Goal: Information Seeking & Learning: Learn about a topic

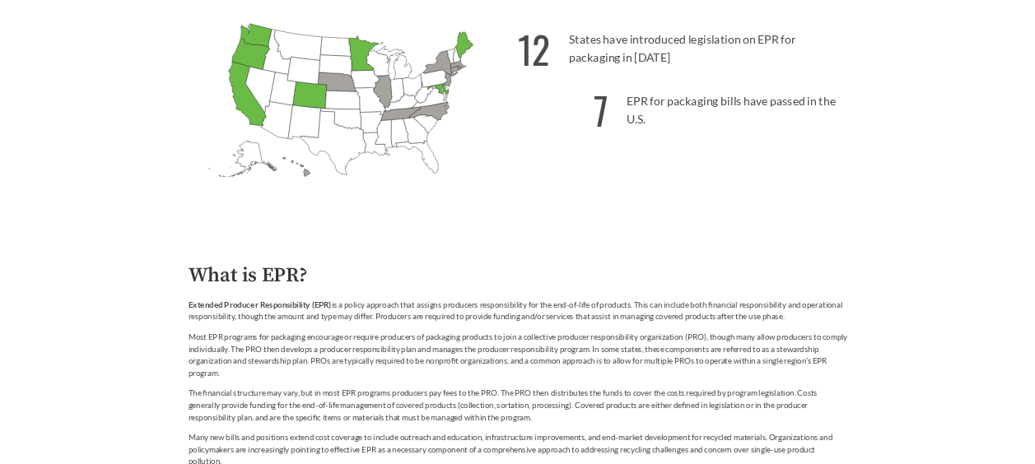
scroll to position [577, 0]
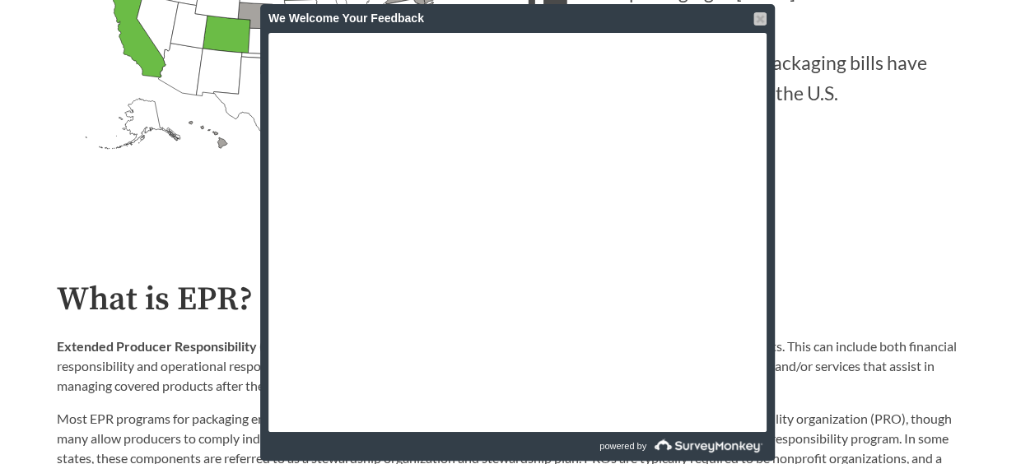
click at [755, 12] on div at bounding box center [760, 18] width 13 height 13
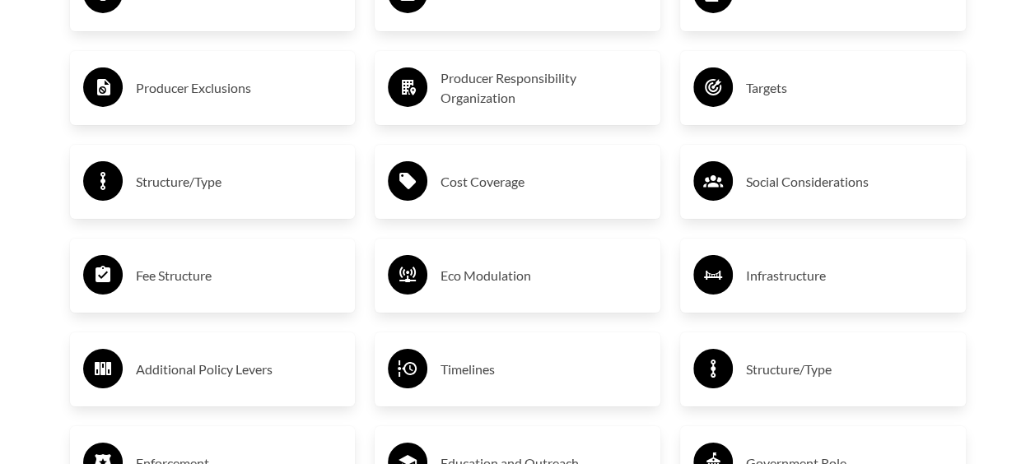
scroll to position [2800, 0]
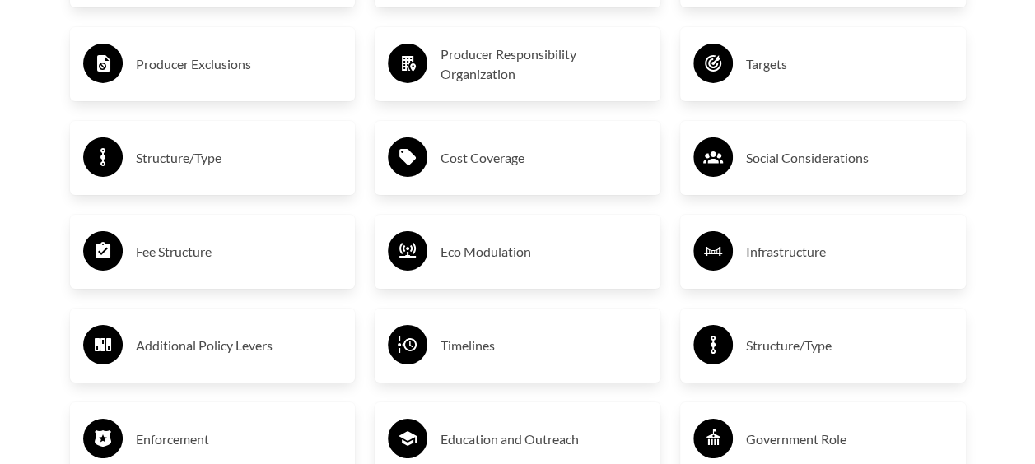
click at [496, 163] on h3 "Cost Coverage" at bounding box center [544, 158] width 207 height 26
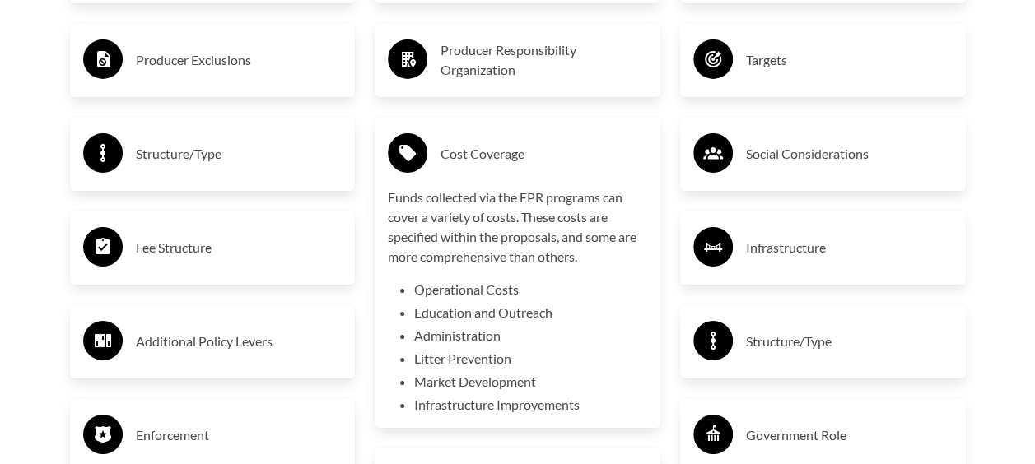
scroll to position [2718, 0]
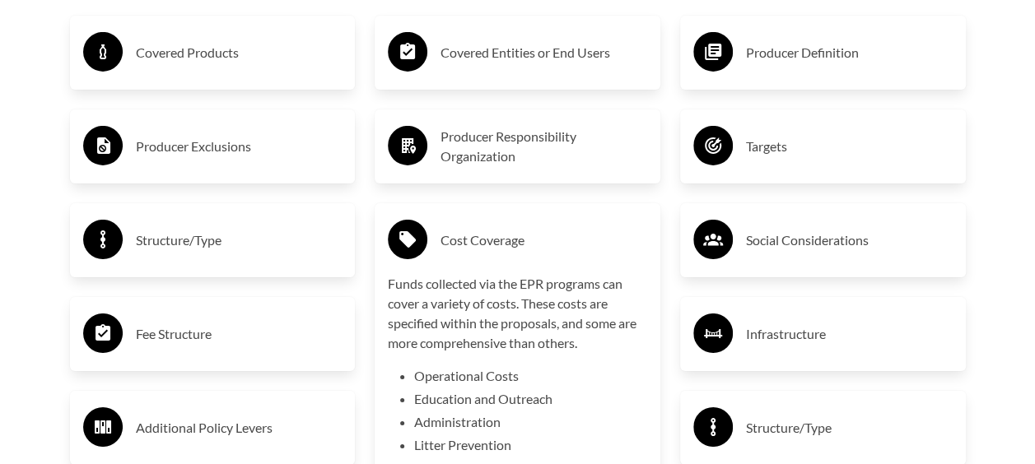
click at [504, 229] on div "Cost Coverage" at bounding box center [517, 241] width 259 height 48
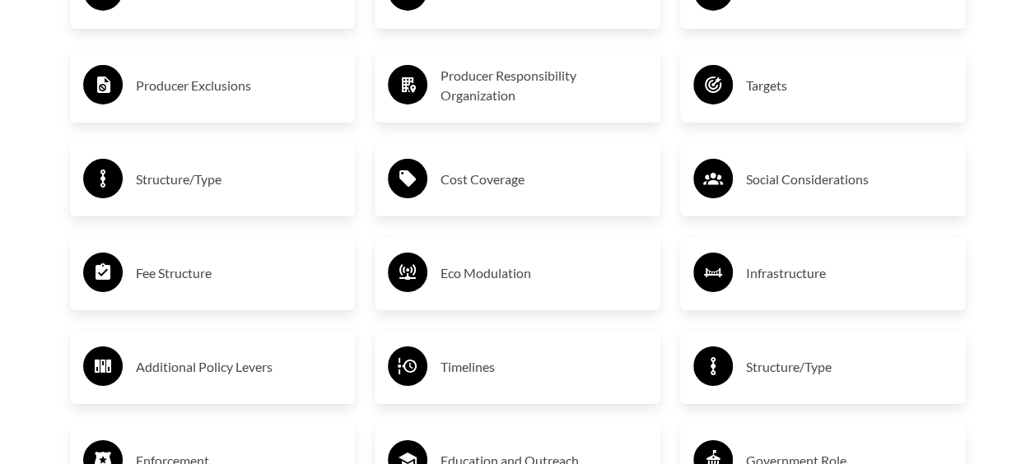
scroll to position [2883, 0]
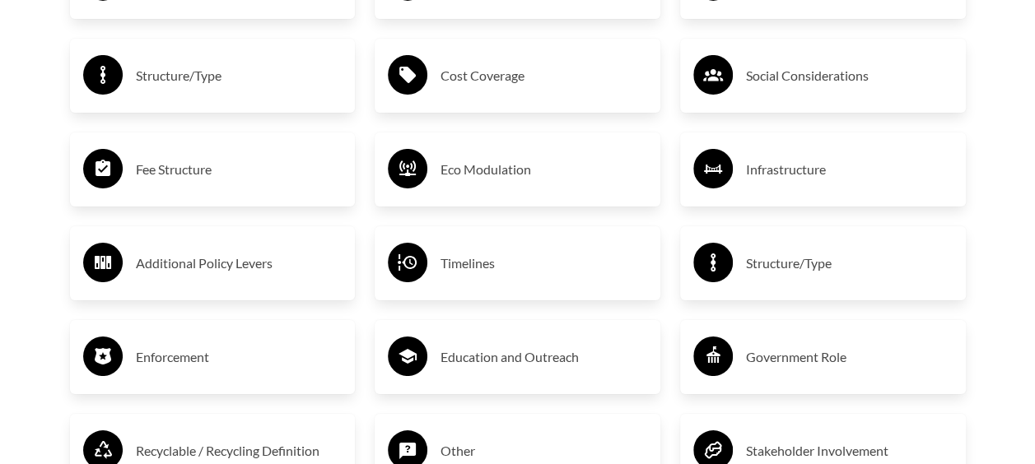
click at [201, 153] on div "Fee Structure" at bounding box center [212, 170] width 259 height 48
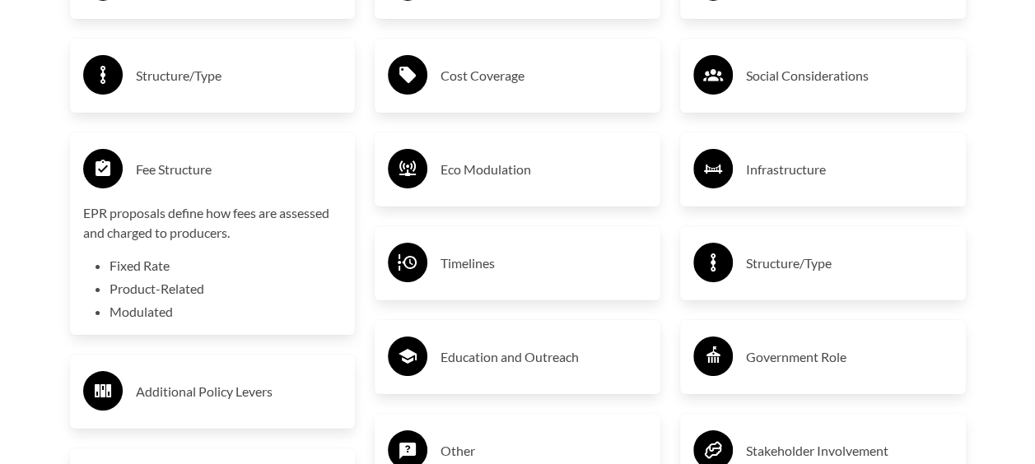
click at [212, 171] on h3 "Fee Structure" at bounding box center [239, 169] width 207 height 26
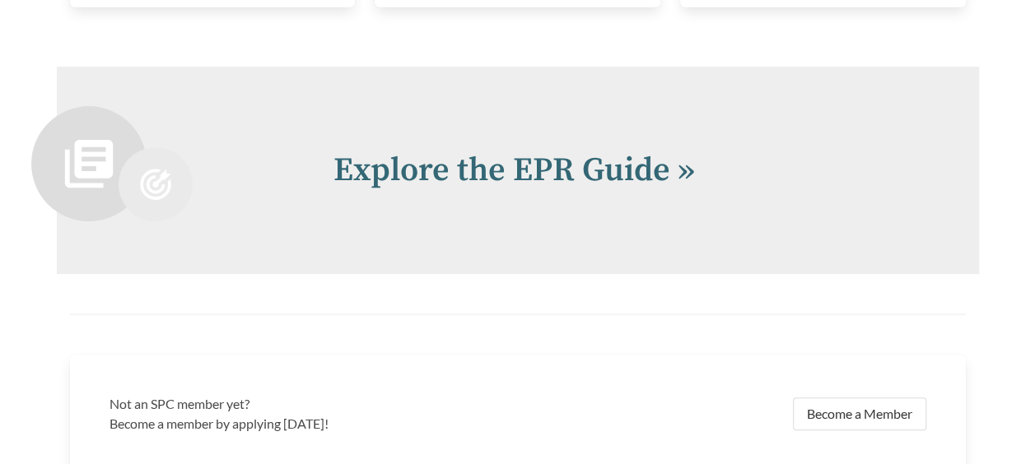
scroll to position [3459, 0]
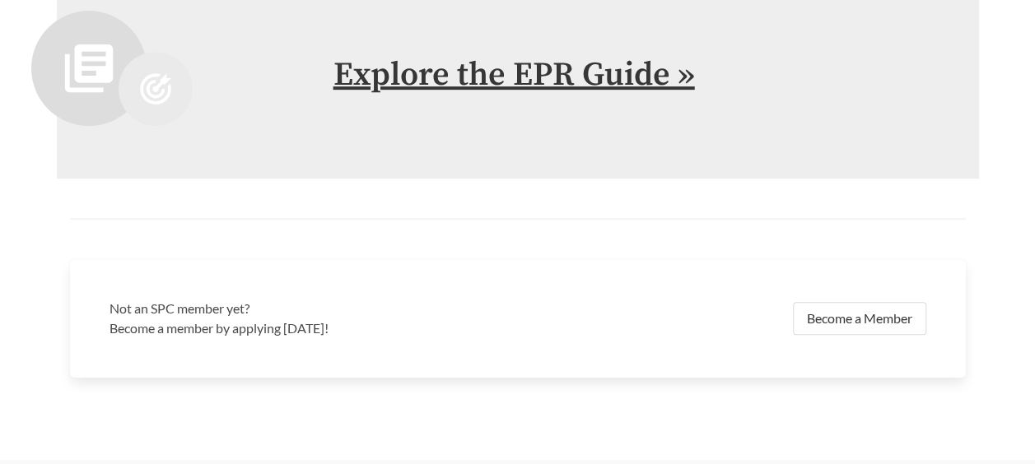
click at [608, 89] on link "Explore the EPR Guide »" at bounding box center [515, 74] width 362 height 41
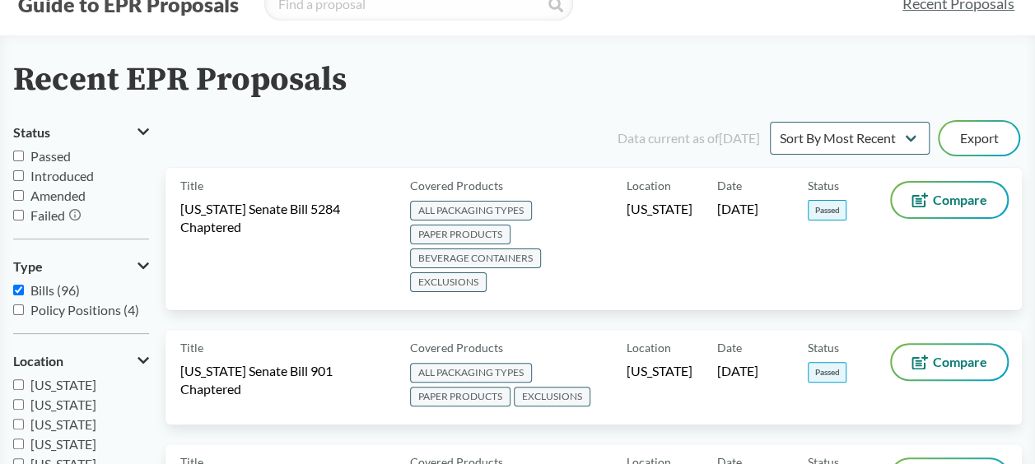
scroll to position [82, 0]
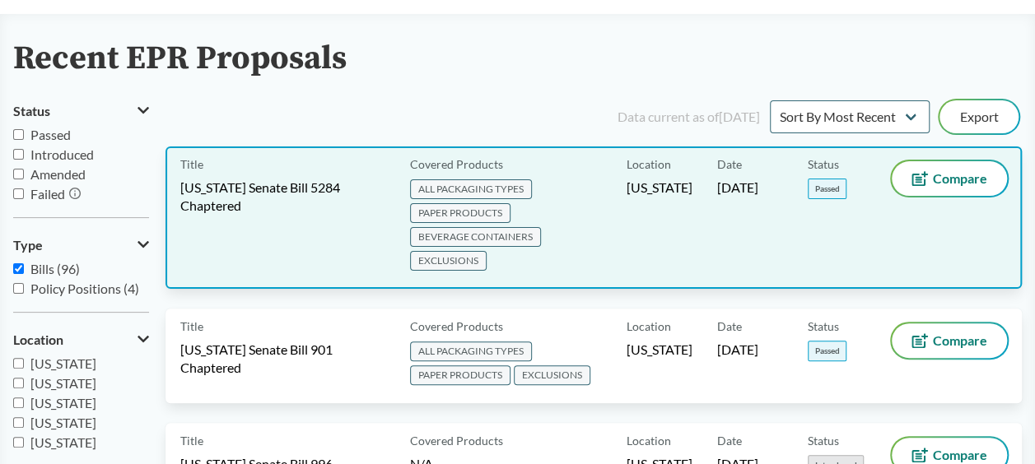
click at [328, 206] on span "[US_STATE] Senate Bill 5284 Chaptered" at bounding box center [285, 197] width 210 height 36
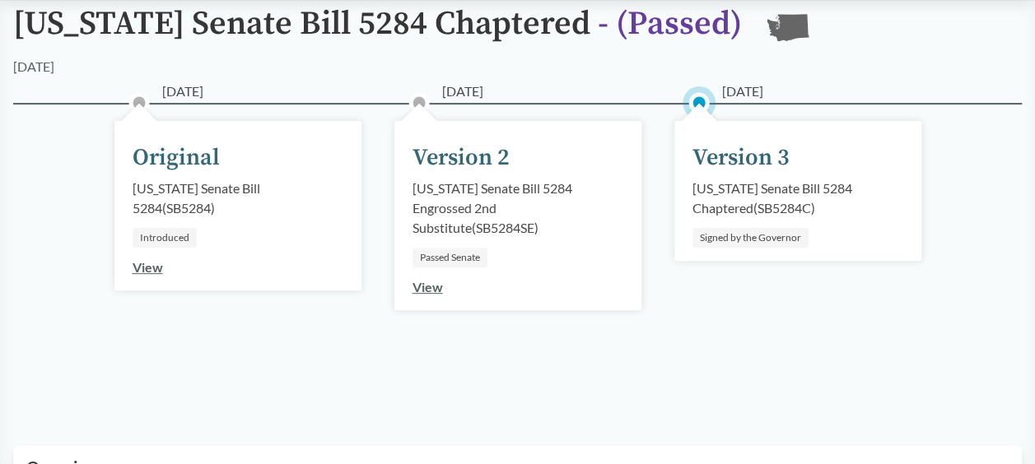
scroll to position [165, 0]
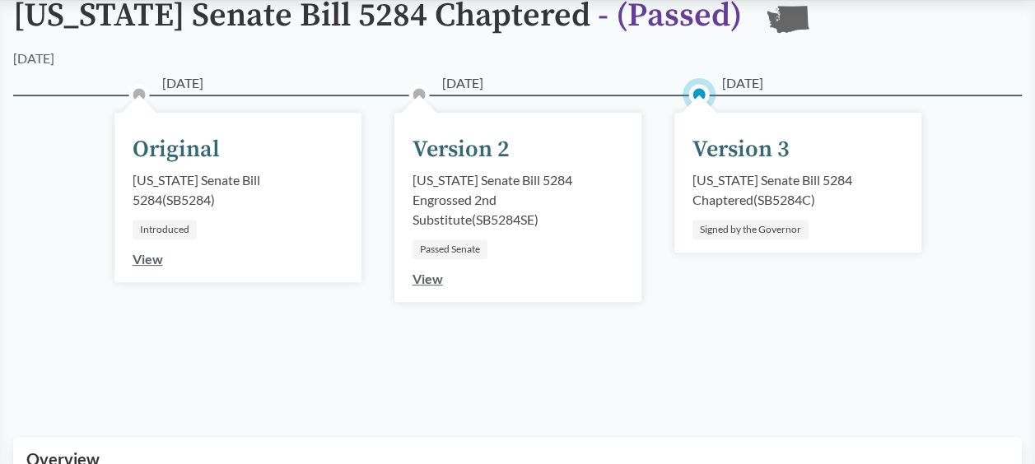
click at [761, 180] on div "[US_STATE] Senate Bill 5284 Chaptered ( SB5284C )" at bounding box center [798, 190] width 211 height 40
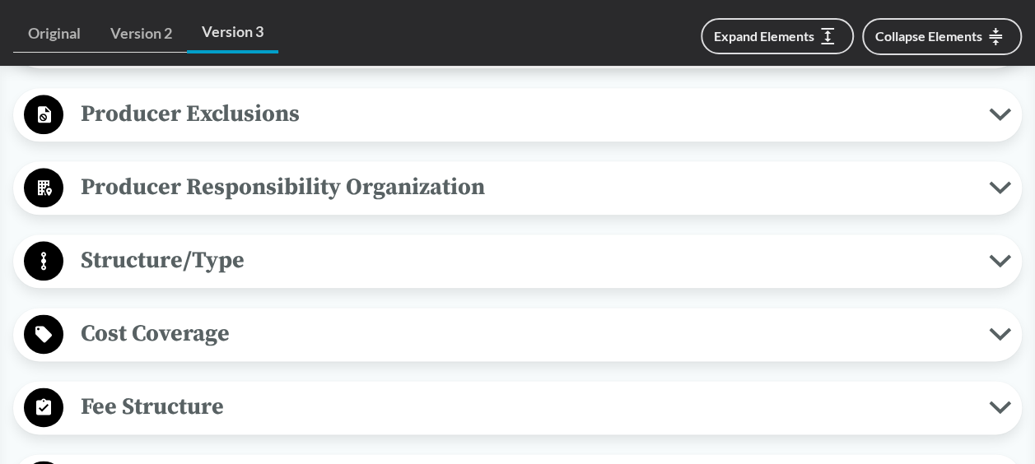
scroll to position [906, 0]
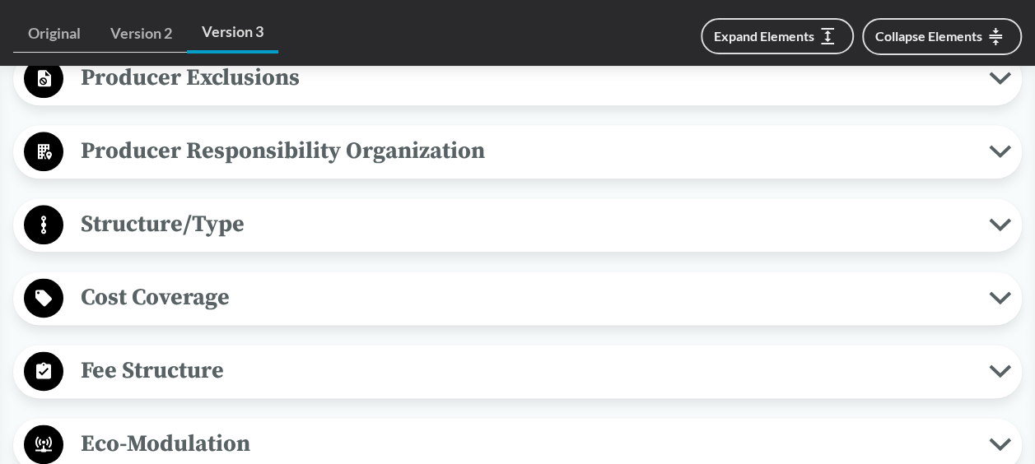
click at [450, 285] on span "Cost Coverage" at bounding box center [526, 297] width 926 height 37
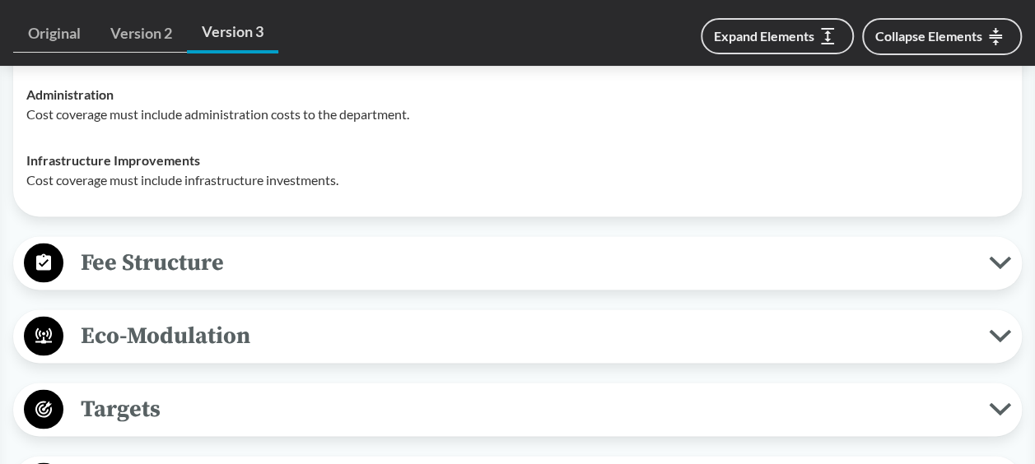
scroll to position [1318, 0]
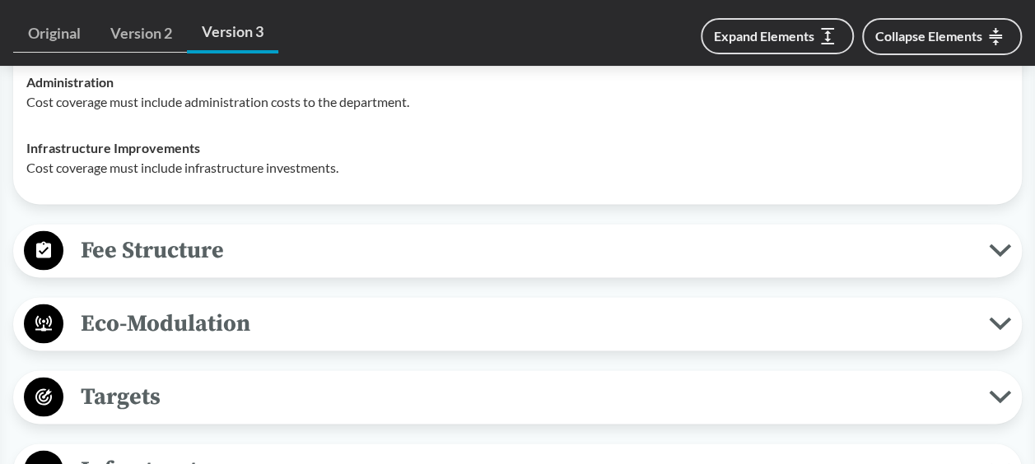
click at [498, 236] on span "Fee Structure" at bounding box center [526, 249] width 926 height 37
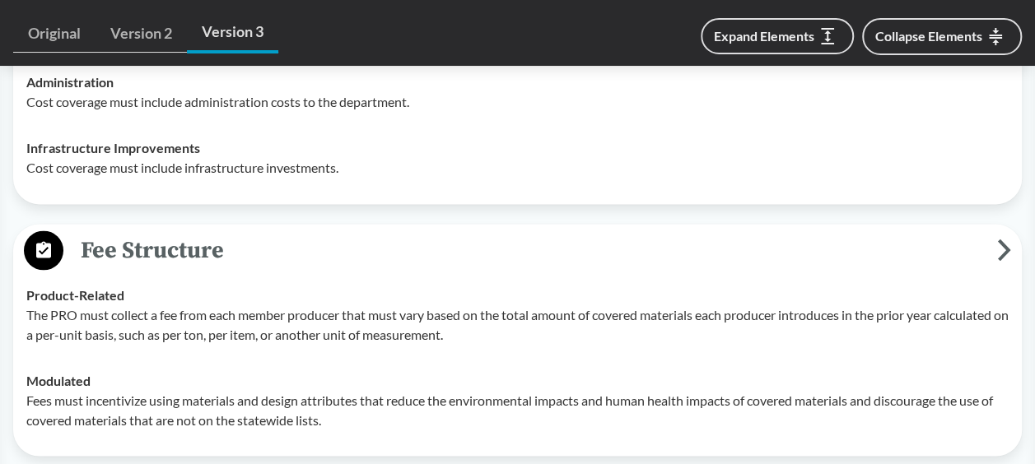
click at [563, 250] on span "Fee Structure" at bounding box center [530, 249] width 934 height 37
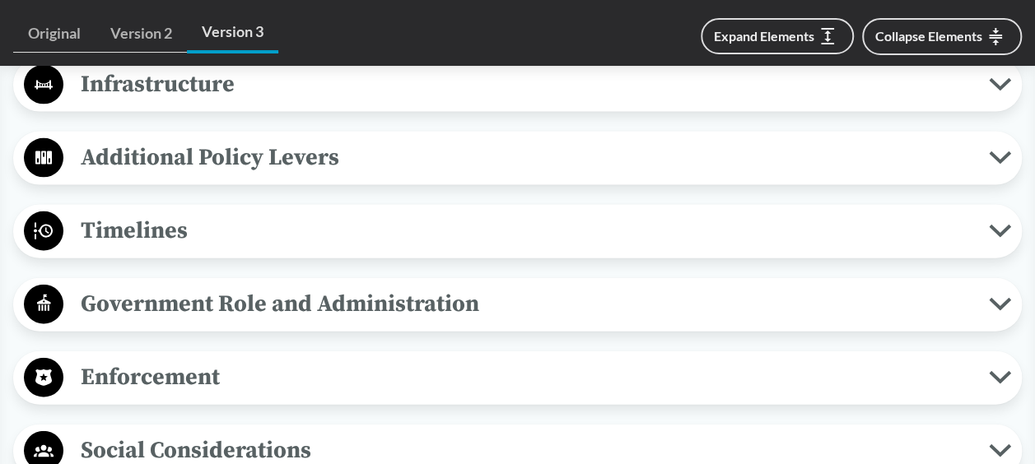
scroll to position [1730, 0]
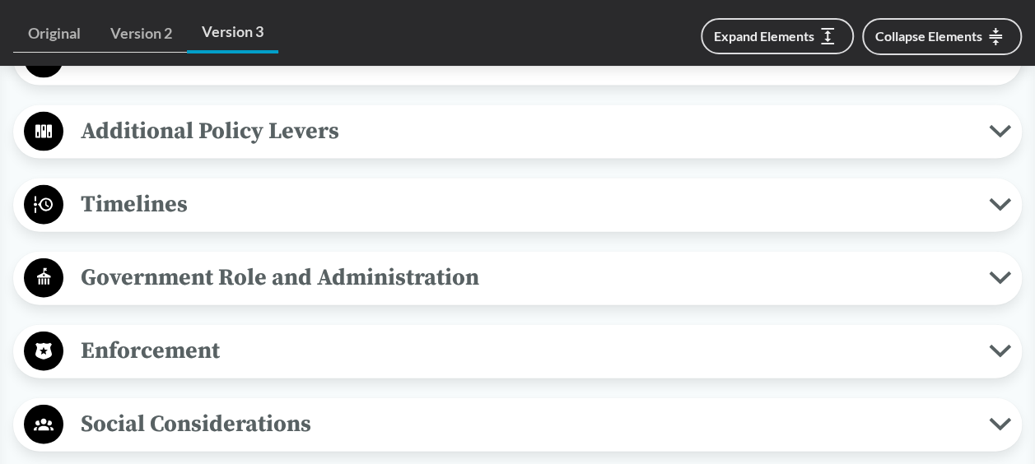
click at [486, 211] on span "Timelines" at bounding box center [526, 204] width 926 height 37
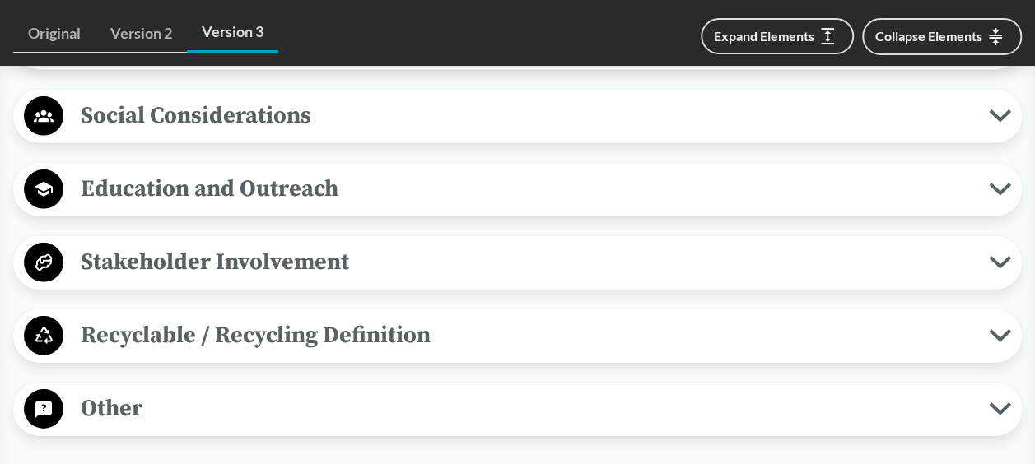
scroll to position [2306, 0]
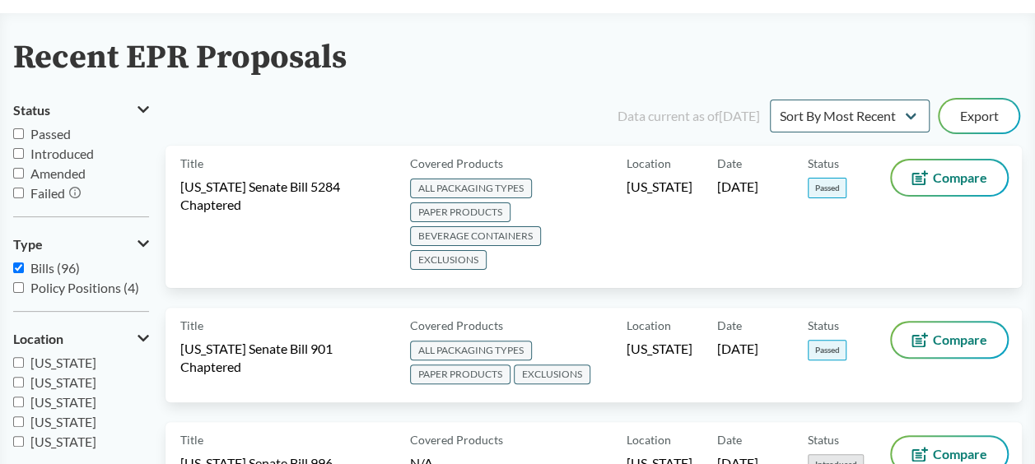
scroll to position [165, 0]
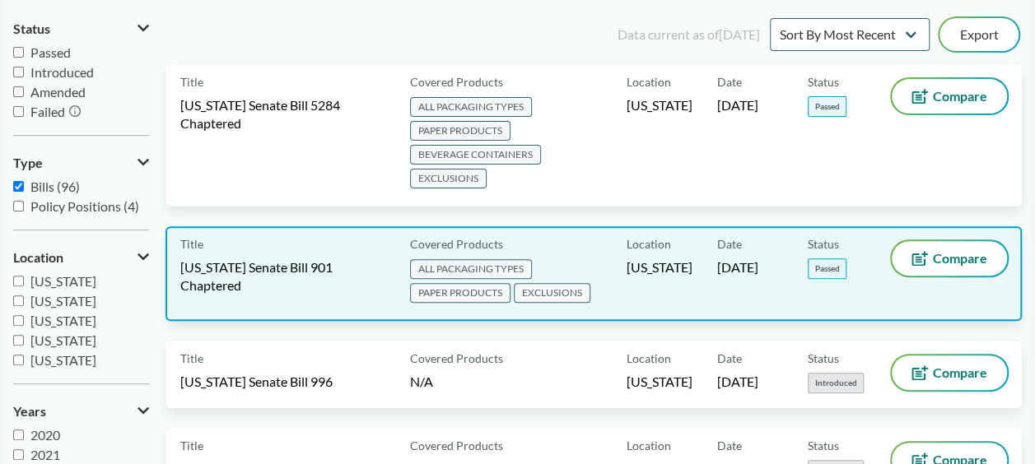
click at [606, 264] on span "ALL PACKAGING TYPES PAPER PRODUCTS EXCLUSIONS" at bounding box center [515, 283] width 210 height 48
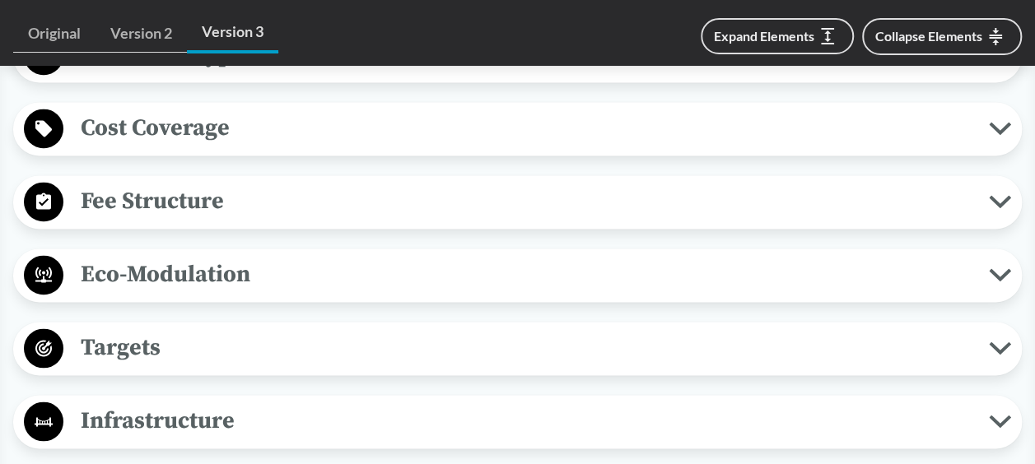
scroll to position [988, 0]
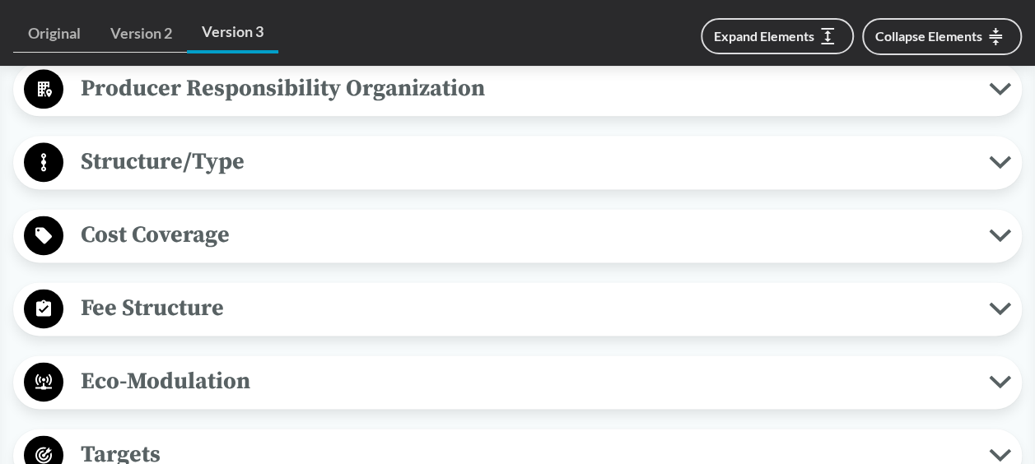
click at [451, 288] on button "Fee Structure" at bounding box center [517, 309] width 997 height 42
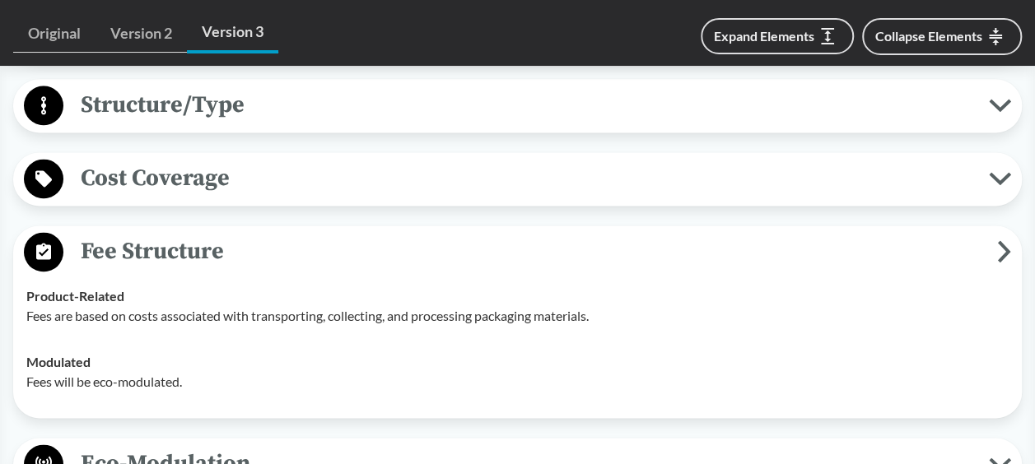
scroll to position [1071, 0]
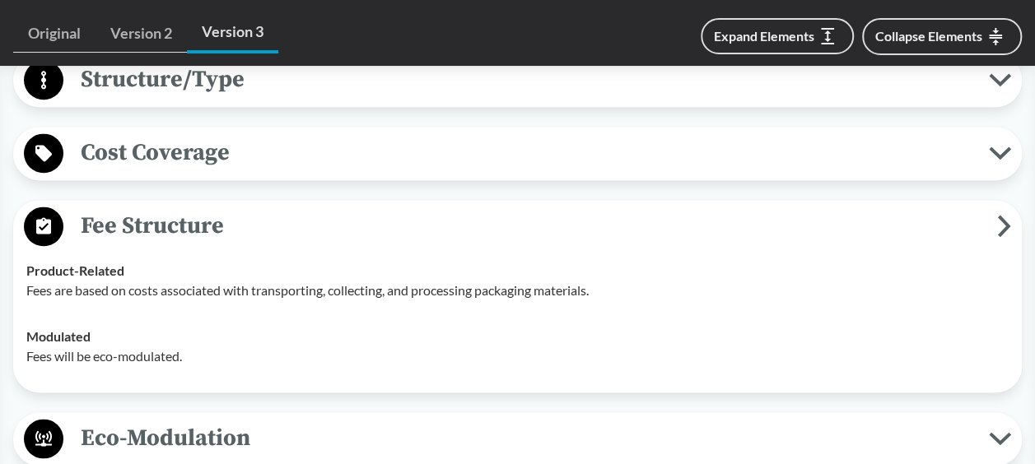
click at [413, 232] on span "Fee Structure" at bounding box center [530, 226] width 934 height 37
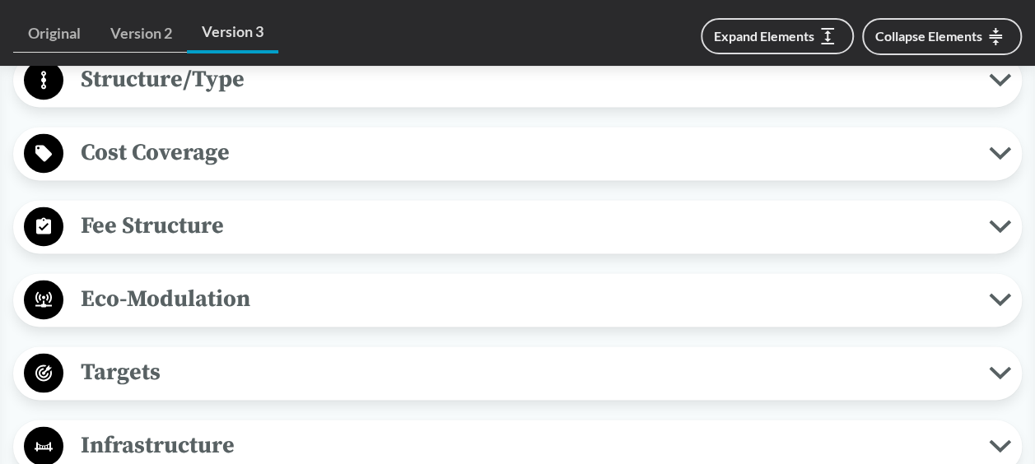
click at [371, 281] on span "Eco-Modulation" at bounding box center [526, 299] width 926 height 37
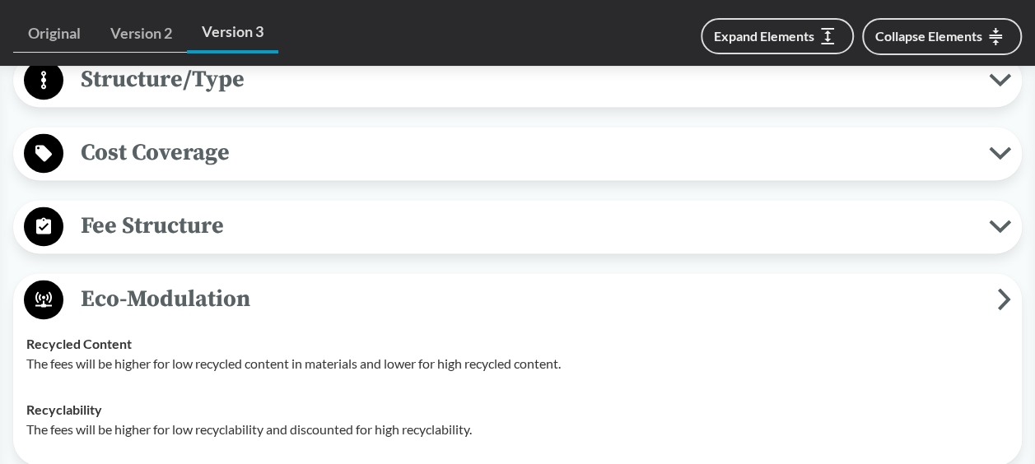
scroll to position [1153, 0]
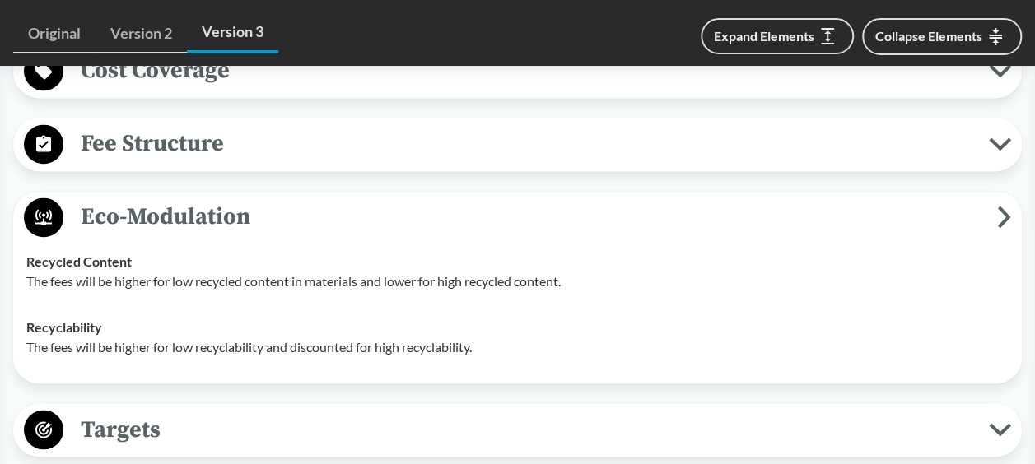
click at [405, 217] on span "Eco-Modulation" at bounding box center [530, 216] width 934 height 37
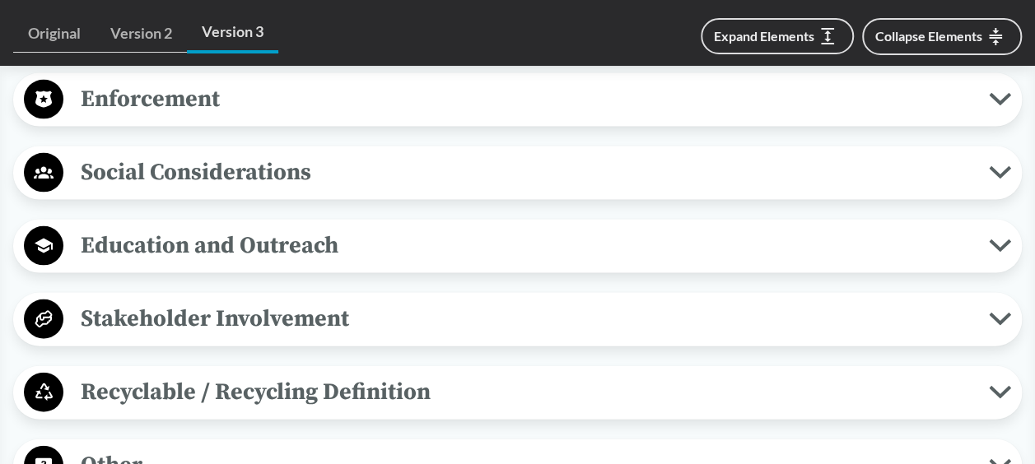
scroll to position [1565, 0]
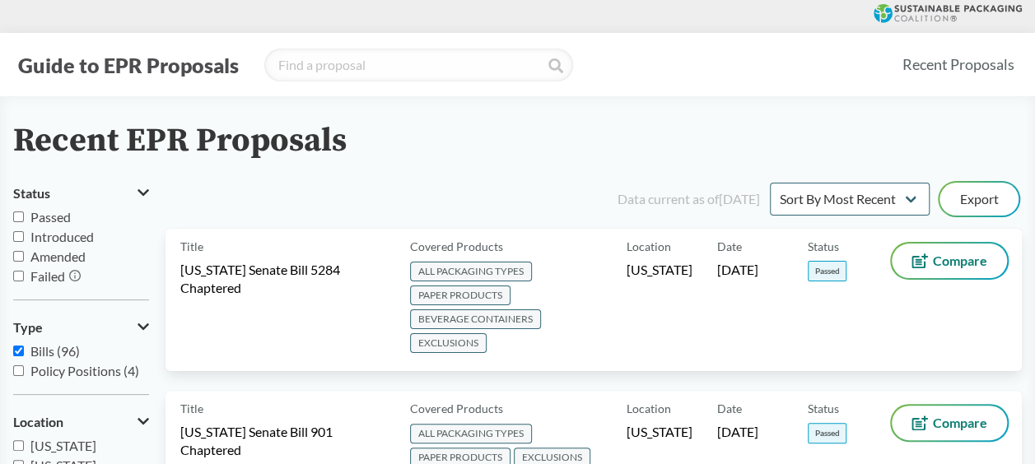
click at [184, 61] on button "Guide to EPR Proposals" at bounding box center [128, 65] width 231 height 26
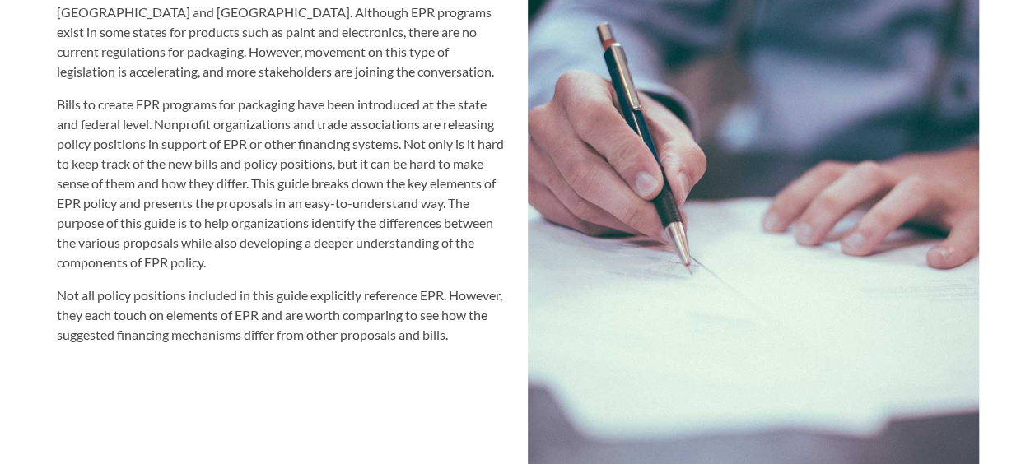
scroll to position [1894, 0]
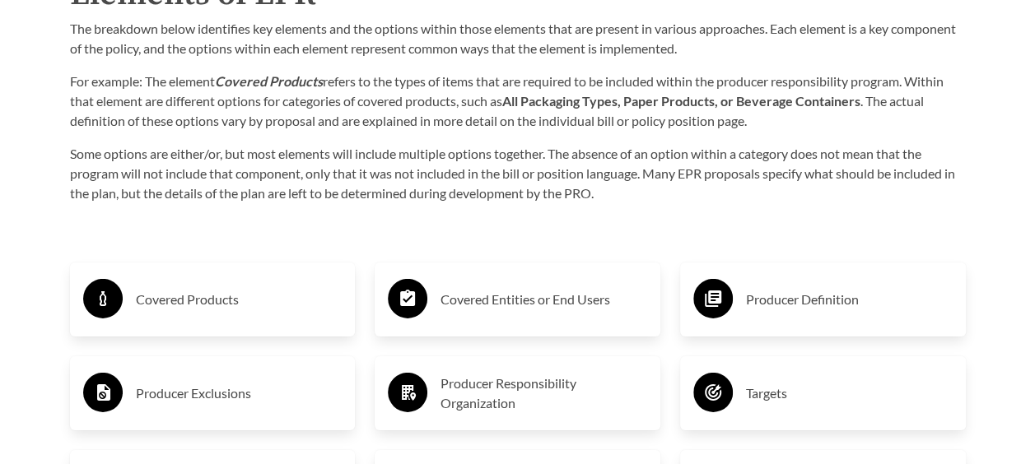
click at [295, 288] on div "Covered Products" at bounding box center [212, 300] width 259 height 48
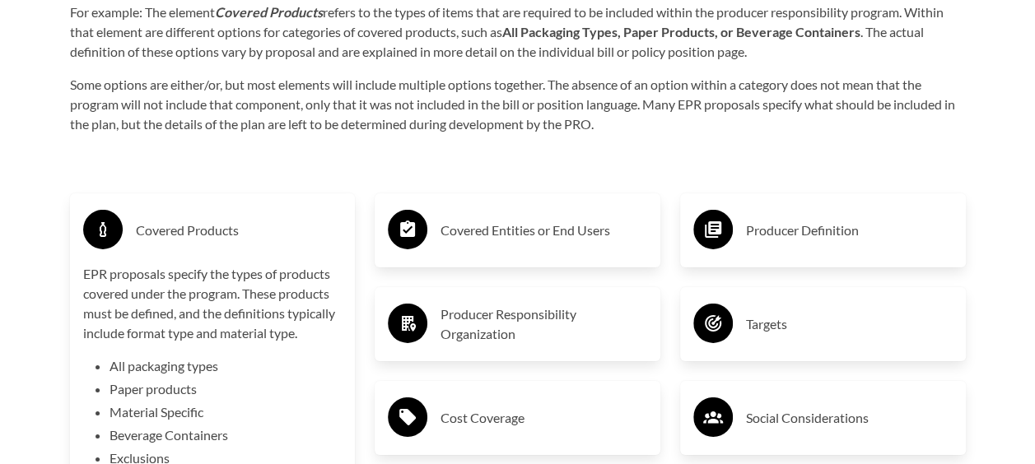
scroll to position [2635, 0]
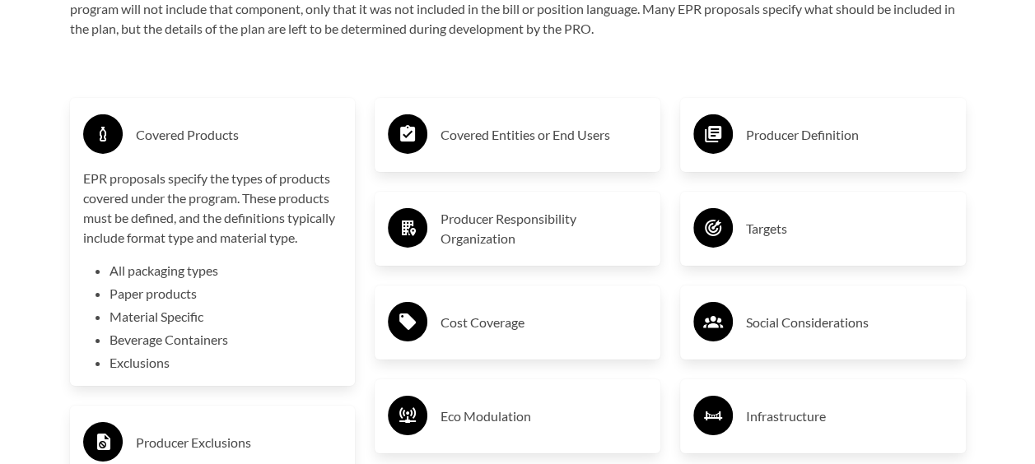
click at [252, 158] on div "Covered Products" at bounding box center [212, 135] width 259 height 48
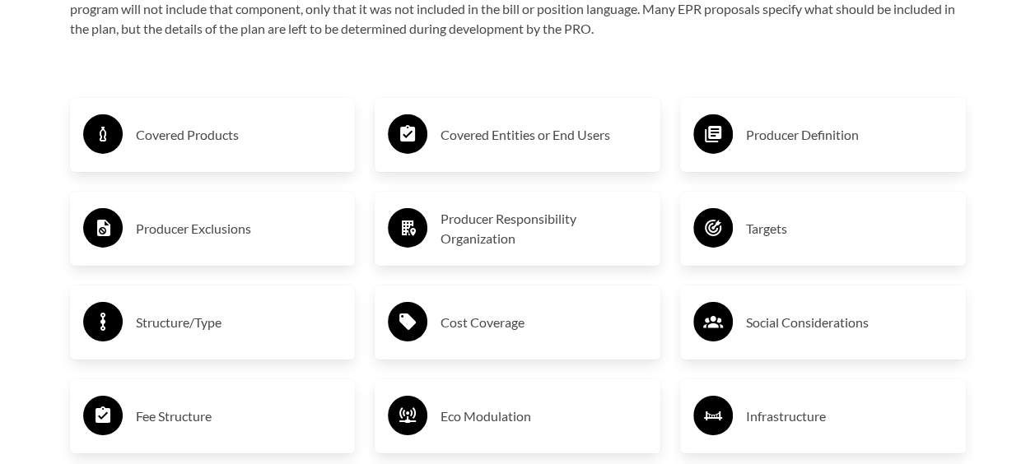
click at [534, 154] on div "Covered Entities or End Users" at bounding box center [517, 135] width 259 height 48
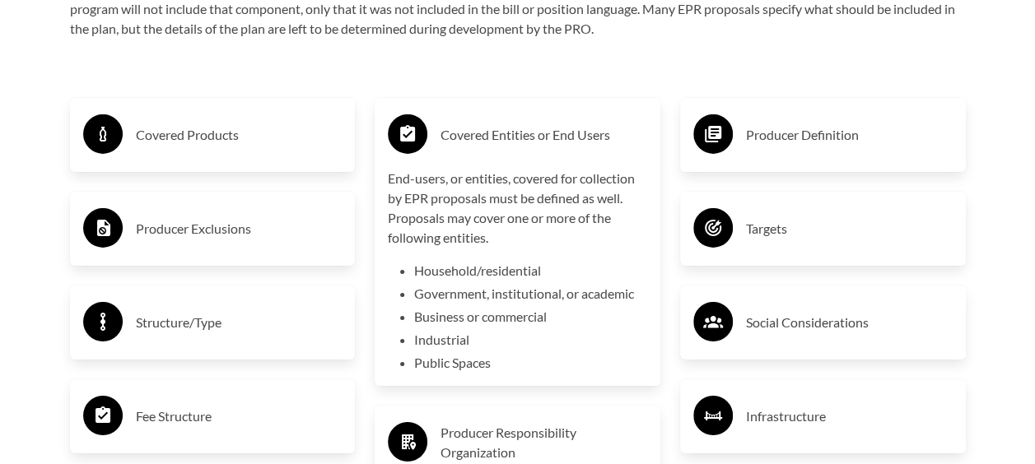
click at [530, 154] on div "Covered Entities or End Users" at bounding box center [517, 135] width 259 height 48
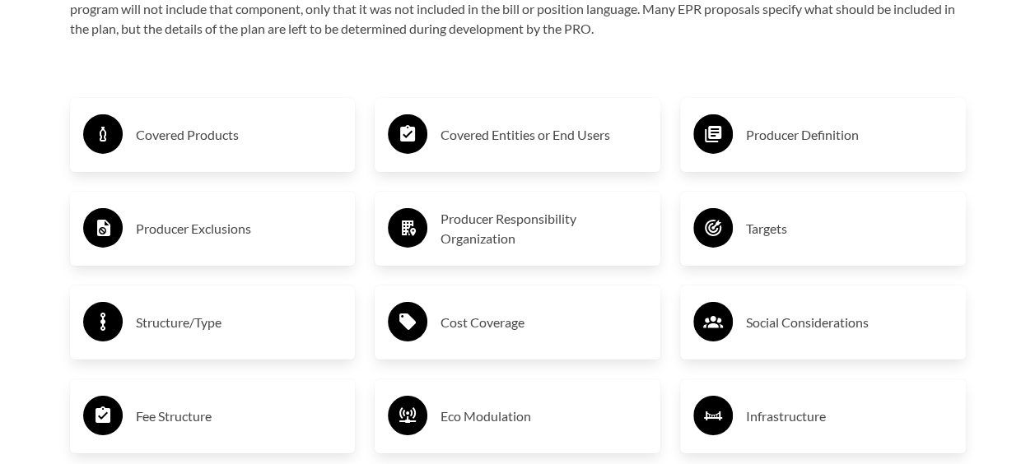
click at [730, 221] on icon at bounding box center [713, 228] width 40 height 40
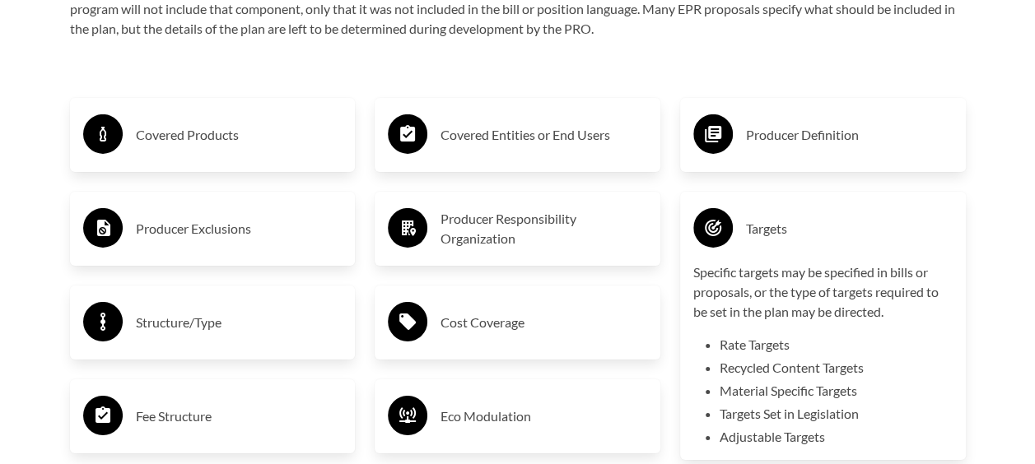
scroll to position [2718, 0]
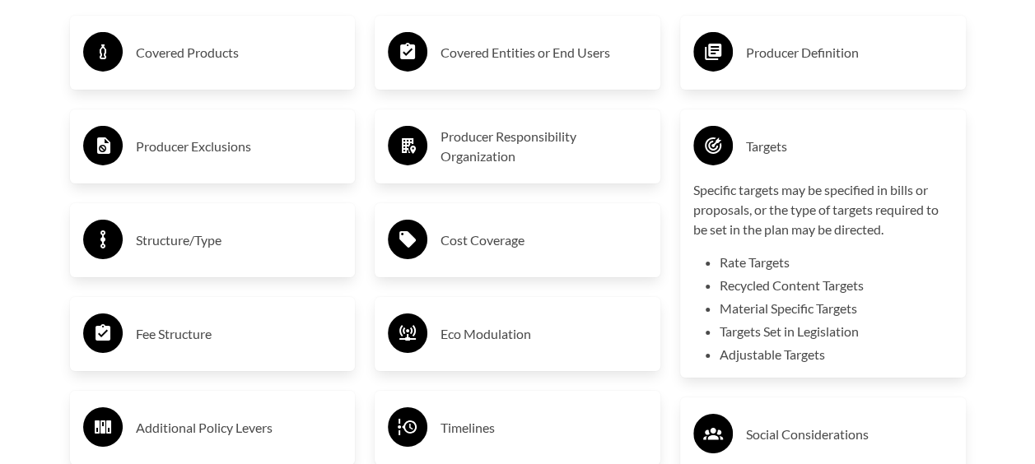
click at [771, 165] on div "Targets" at bounding box center [822, 147] width 259 height 48
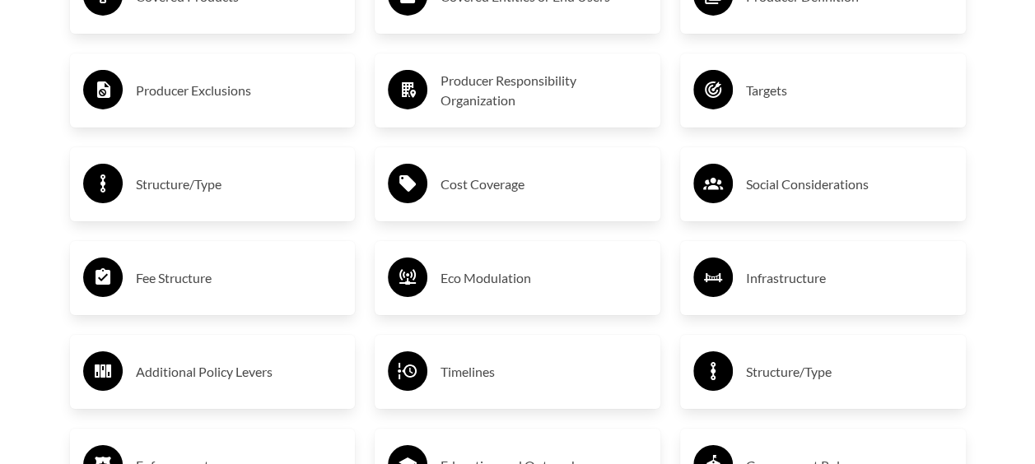
scroll to position [2800, 0]
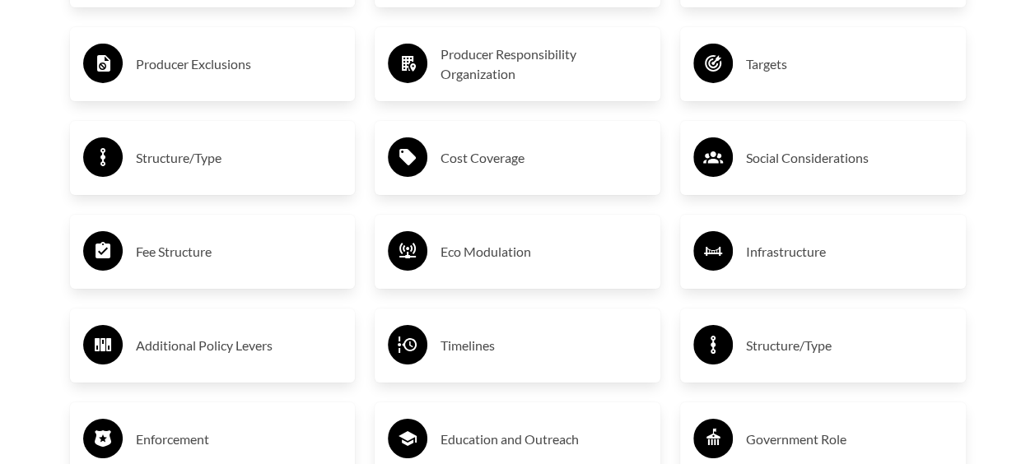
click at [226, 247] on h3 "Fee Structure" at bounding box center [239, 252] width 207 height 26
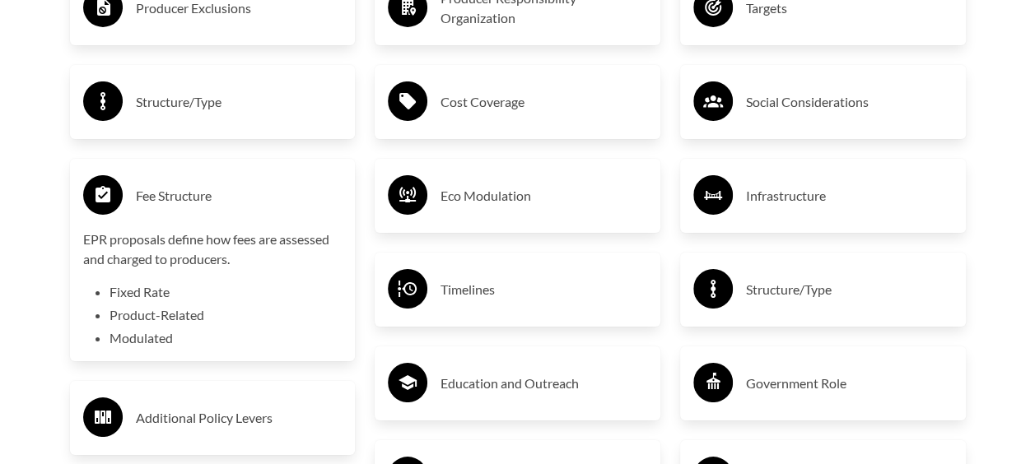
scroll to position [2883, 0]
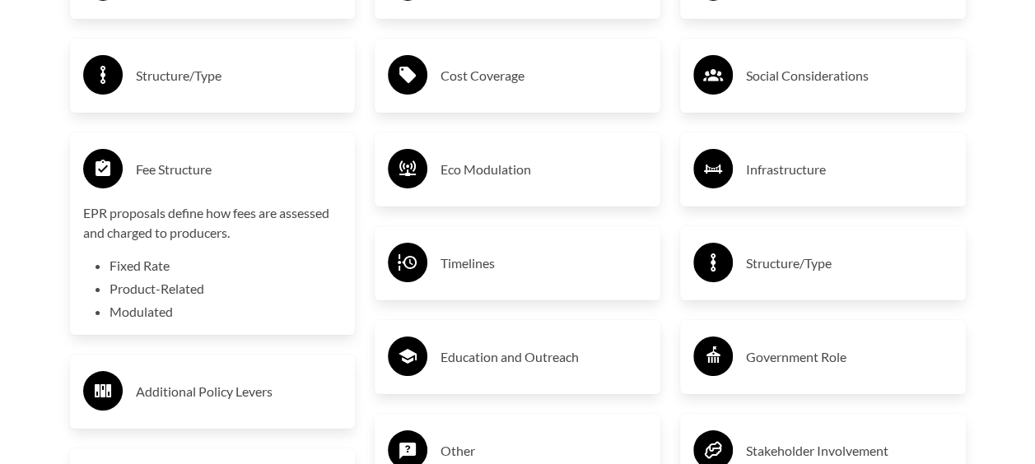
click at [581, 175] on h3 "Eco Modulation" at bounding box center [544, 169] width 207 height 26
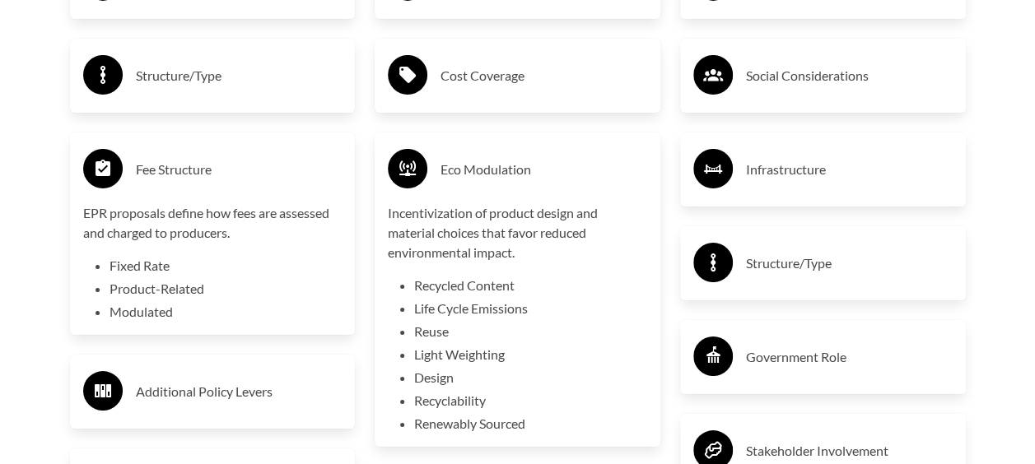
click at [581, 175] on h3 "Eco Modulation" at bounding box center [544, 169] width 207 height 26
